Goal: Task Accomplishment & Management: Complete application form

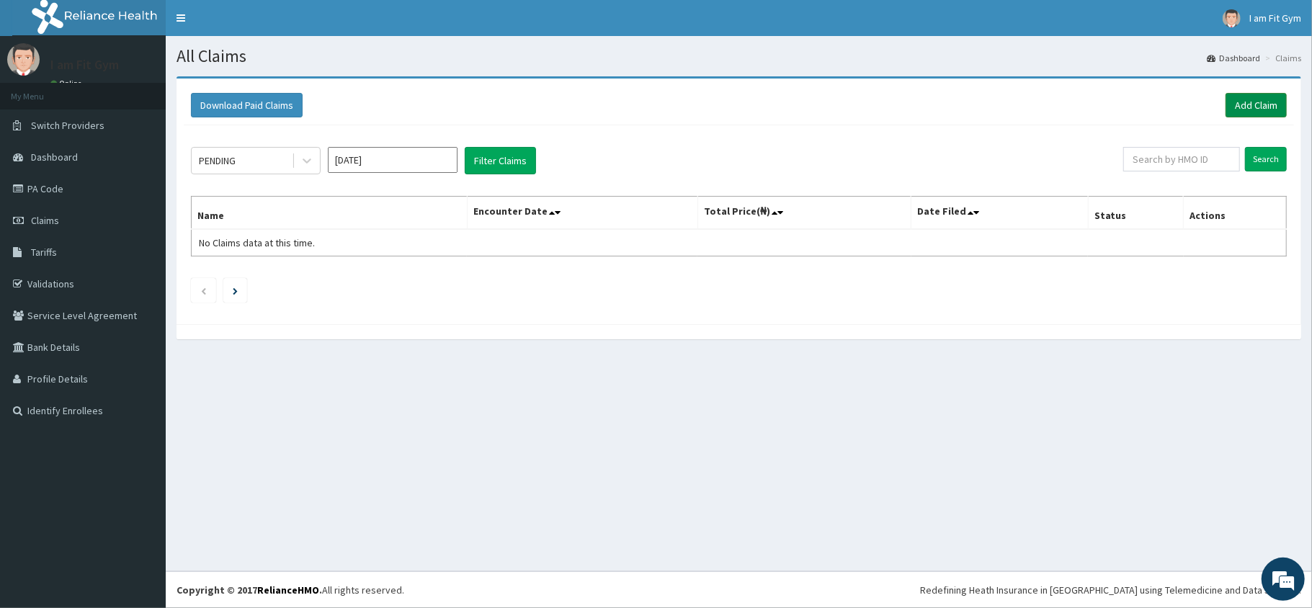
click at [1271, 107] on link "Add Claim" at bounding box center [1255, 105] width 61 height 24
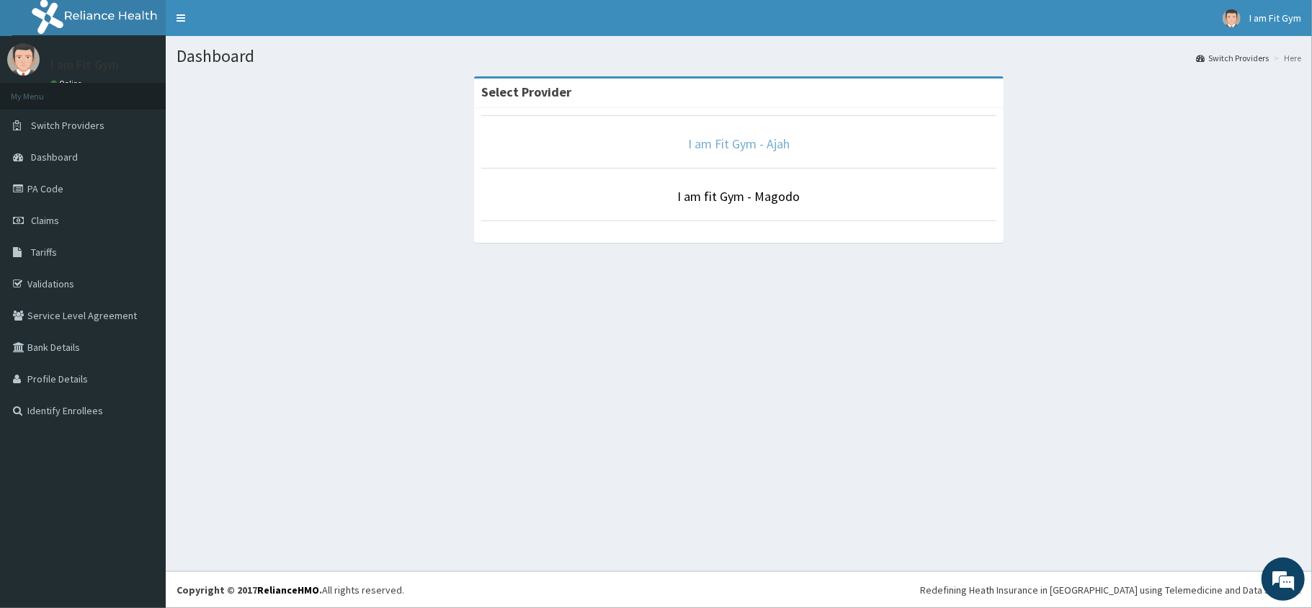
click at [718, 142] on link "I am Fit Gym - Ajah" at bounding box center [739, 143] width 102 height 17
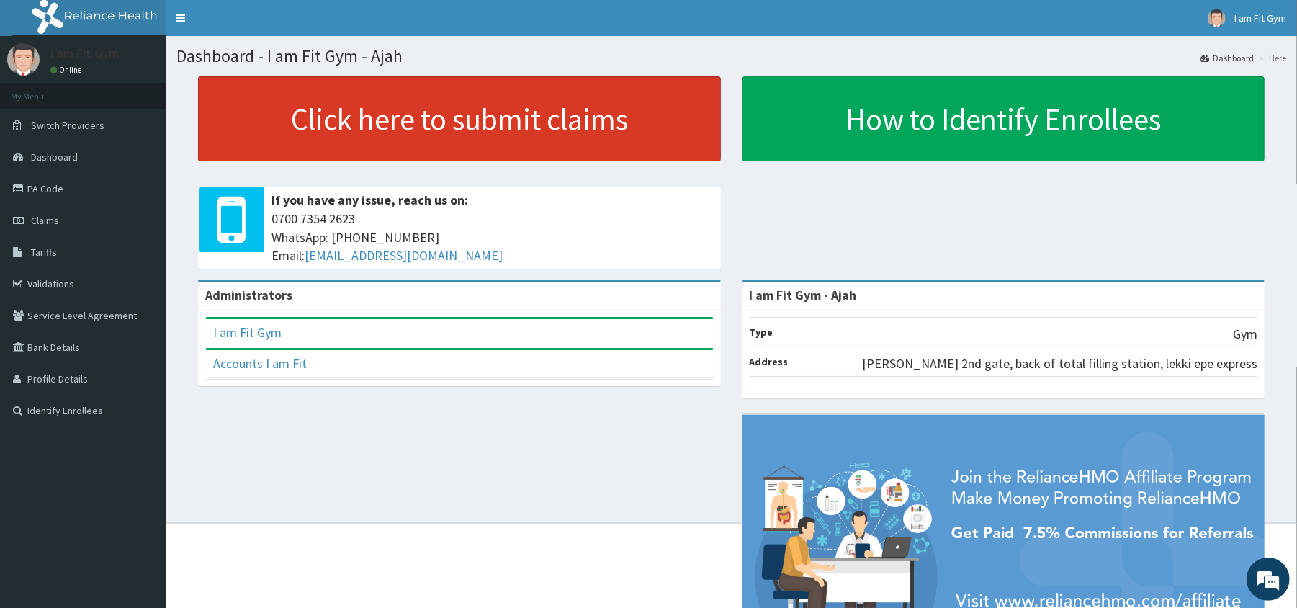
click at [555, 125] on link "Click here to submit claims" at bounding box center [459, 118] width 523 height 85
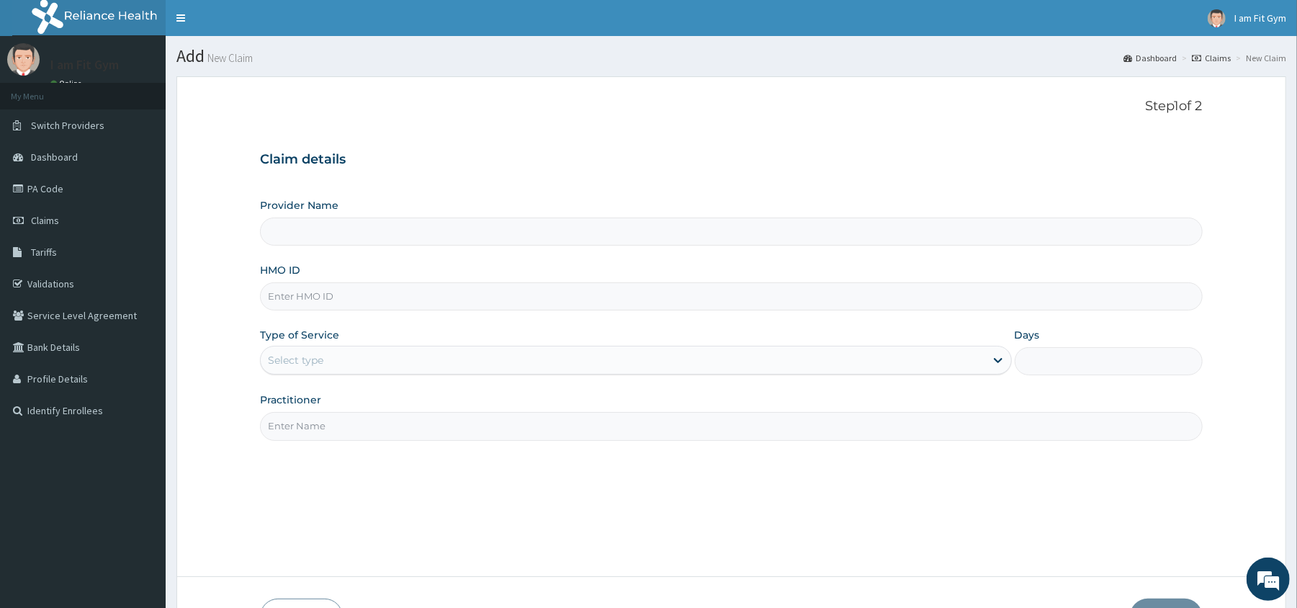
type input "I am Fit Gym - Ajah"
type input "1"
click at [327, 424] on input "Practitioner" at bounding box center [731, 426] width 942 height 28
type input "RAZZIE"
click at [304, 292] on input "HMO ID" at bounding box center [731, 296] width 942 height 28
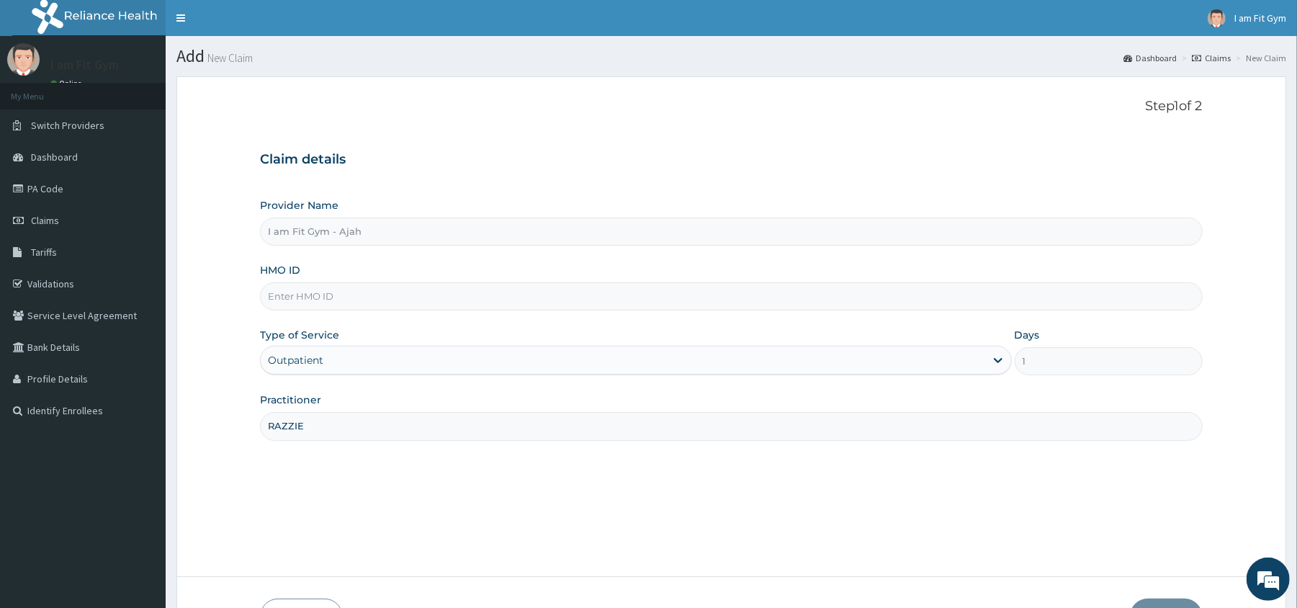
click at [286, 294] on input "HMO ID" at bounding box center [731, 296] width 942 height 28
type input "FSG/10019/A"
click at [1168, 601] on button "Next" at bounding box center [1166, 617] width 73 height 37
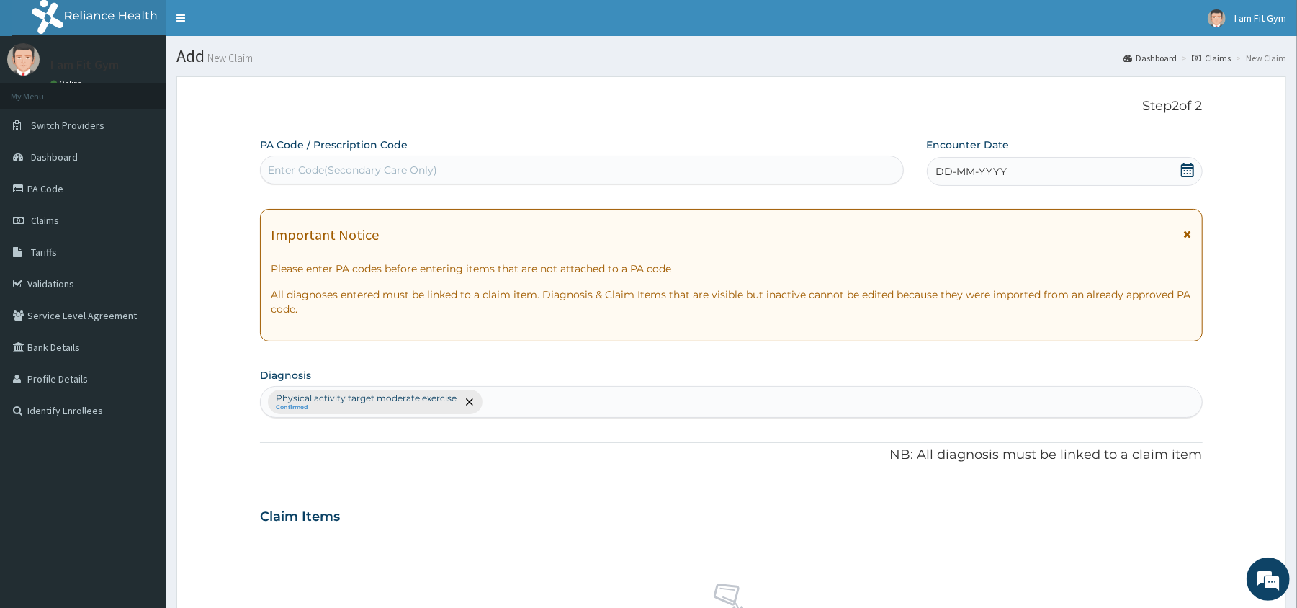
click at [969, 171] on span "DD-MM-YYYY" at bounding box center [972, 171] width 71 height 14
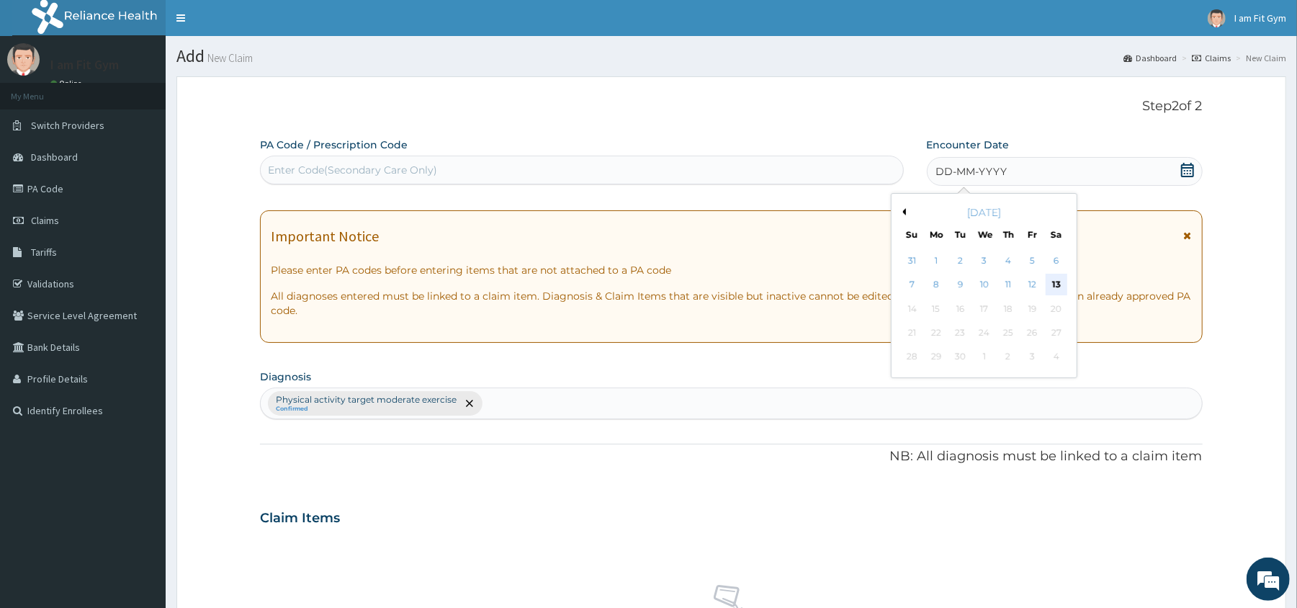
click at [1056, 281] on div "13" at bounding box center [1056, 285] width 22 height 22
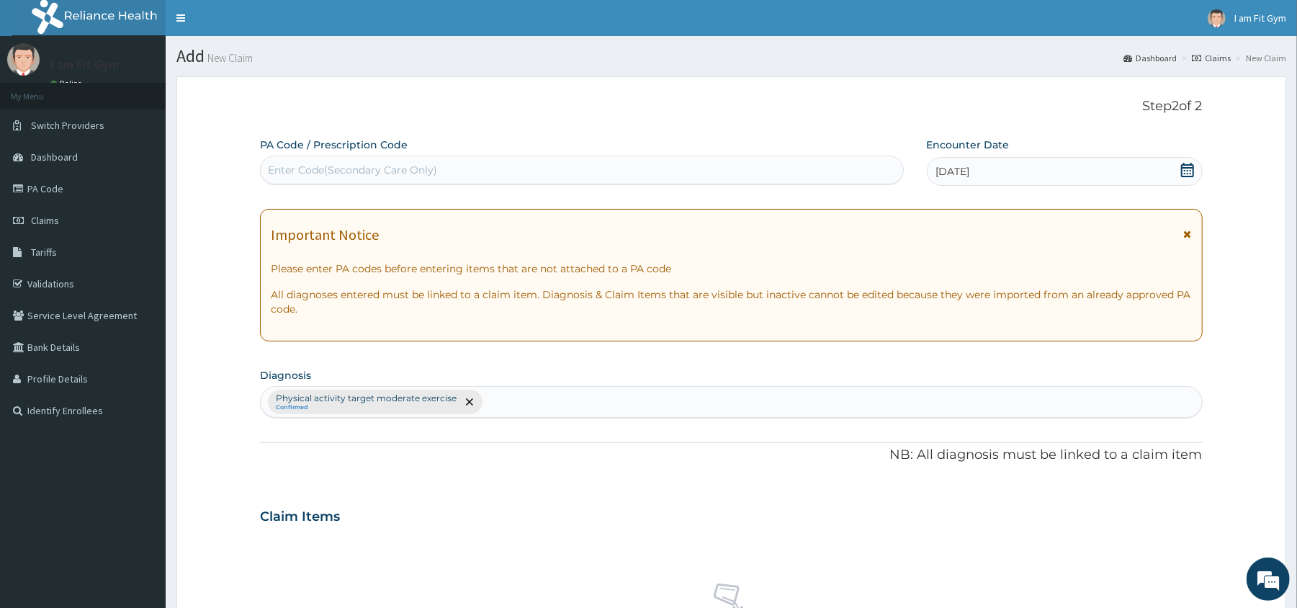
click at [324, 177] on div "Enter Code(Secondary Care Only)" at bounding box center [582, 169] width 642 height 23
type input "PA/5F5158"
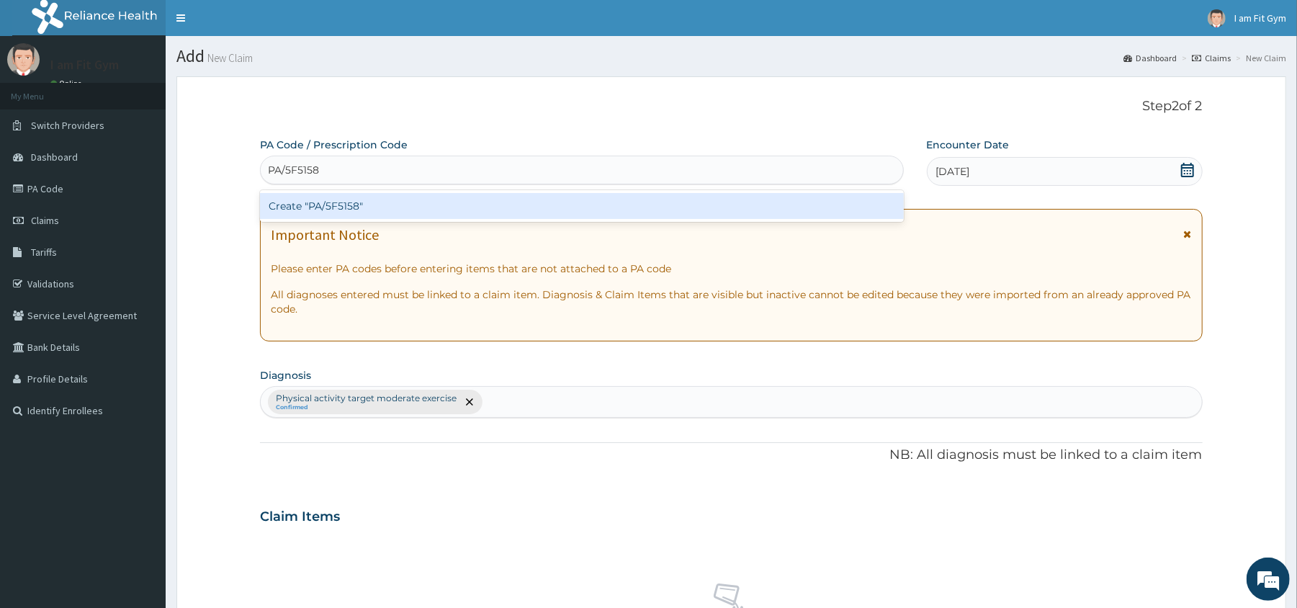
click at [370, 210] on div "Create "PA/5F5158"" at bounding box center [581, 206] width 643 height 26
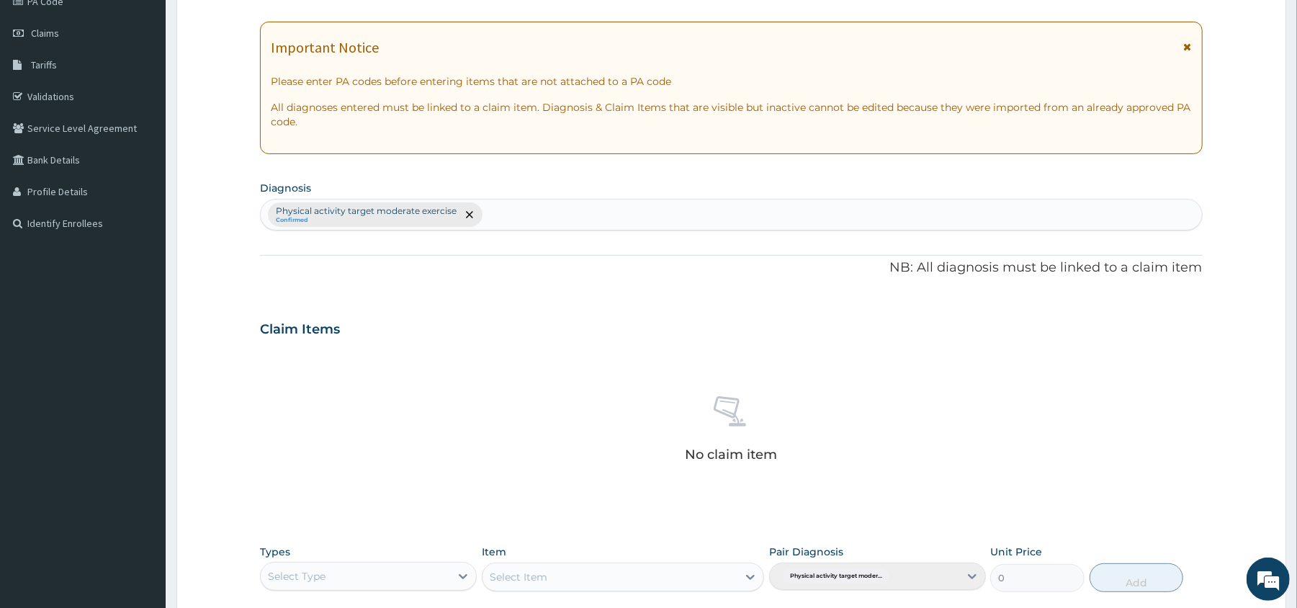
scroll to position [192, 0]
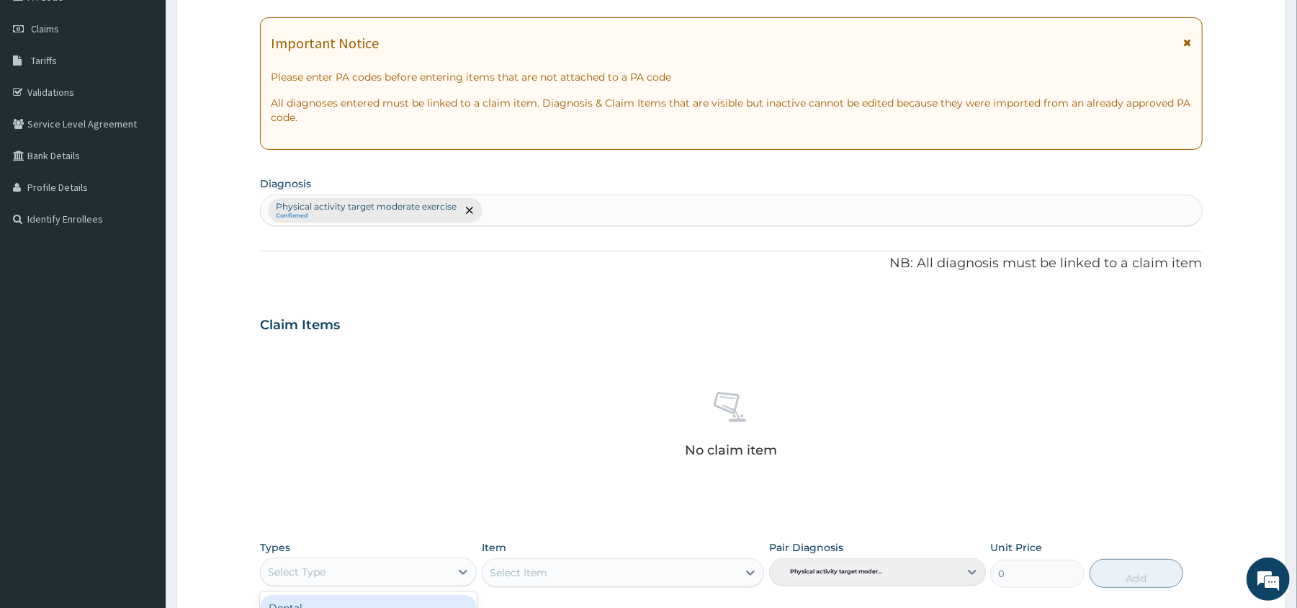
click at [306, 579] on div "Select Type" at bounding box center [297, 572] width 58 height 14
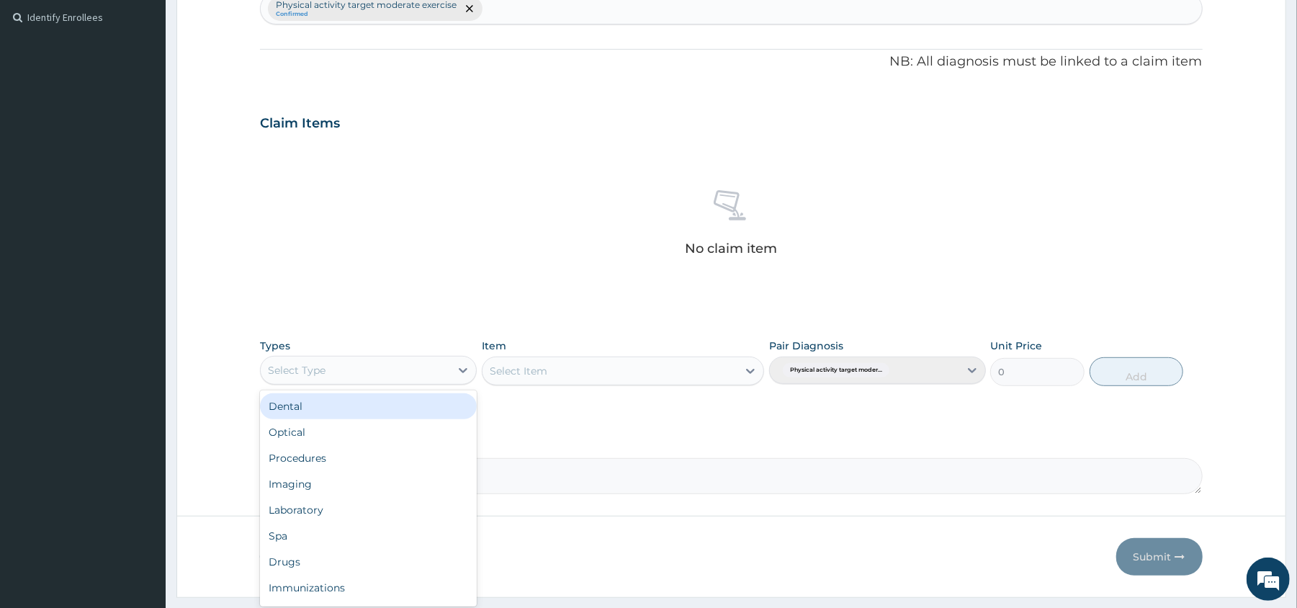
scroll to position [422, 0]
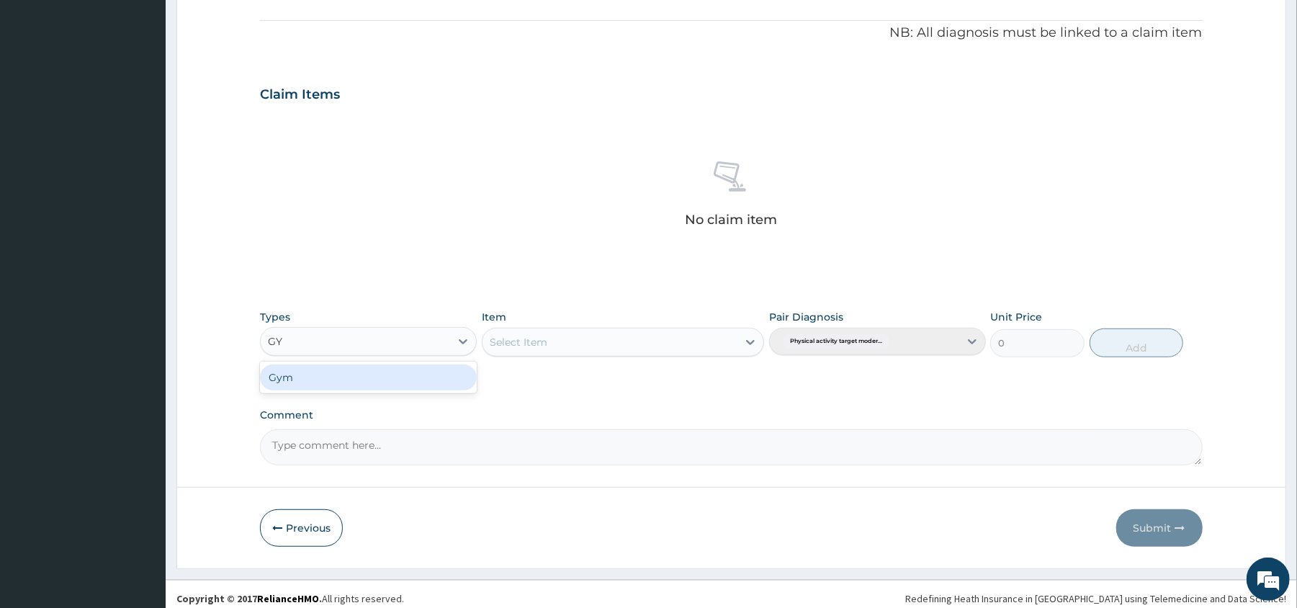
type input "GYM"
click at [323, 375] on div "Gym" at bounding box center [368, 378] width 217 height 26
click at [630, 335] on div "Select Item" at bounding box center [610, 342] width 255 height 23
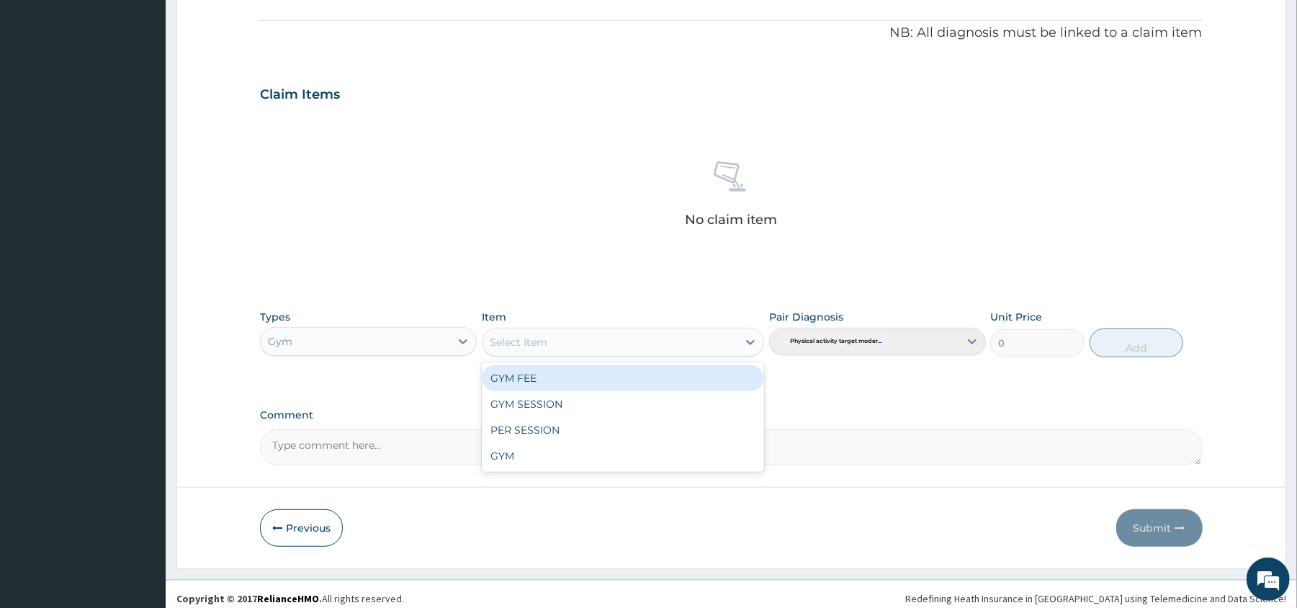
click at [611, 380] on div "GYM FEE" at bounding box center [623, 378] width 282 height 26
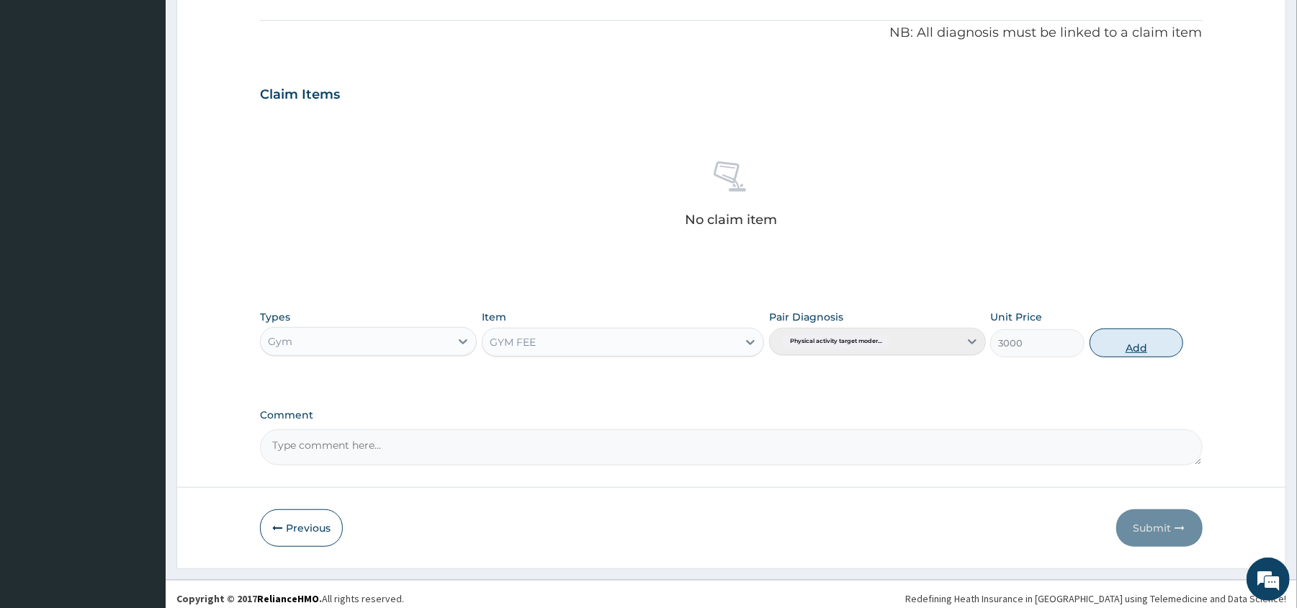
click at [1132, 353] on button "Add" at bounding box center [1137, 342] width 94 height 29
type input "0"
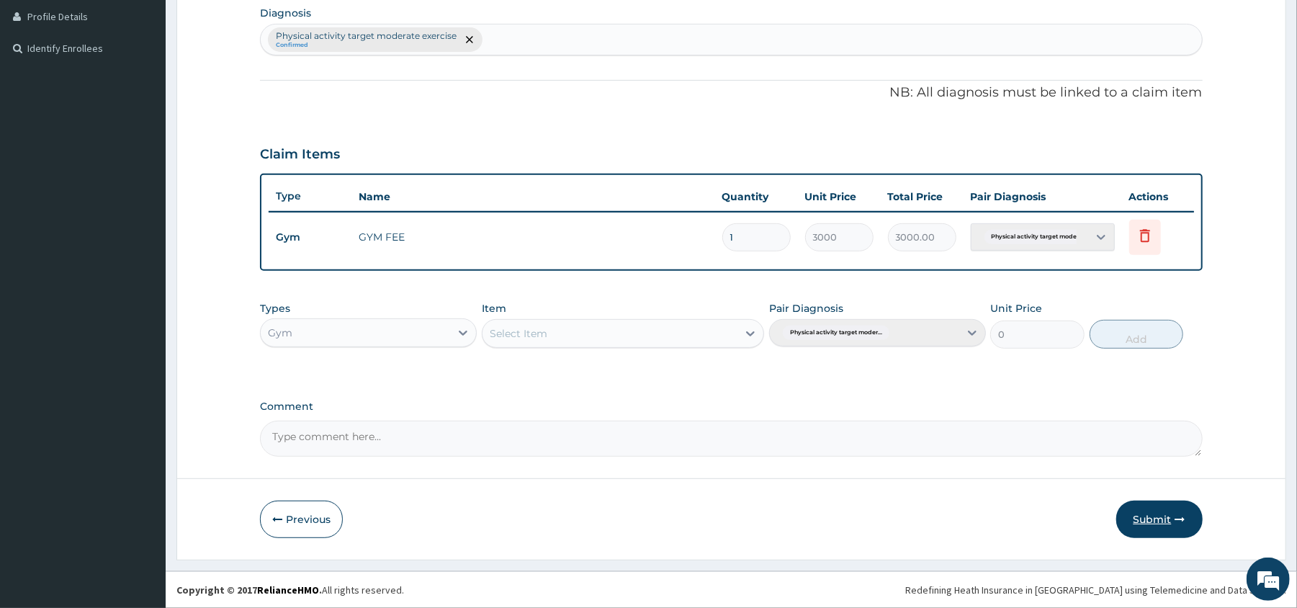
click at [1157, 509] on button "Submit" at bounding box center [1160, 519] width 86 height 37
